Goal: Transaction & Acquisition: Purchase product/service

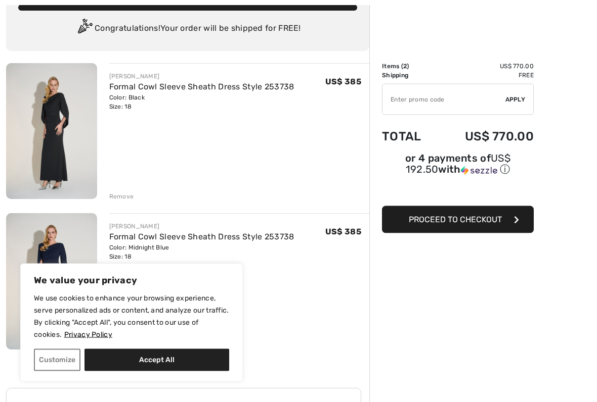
scroll to position [69, 0]
click at [128, 201] on div "Remove" at bounding box center [121, 196] width 25 height 9
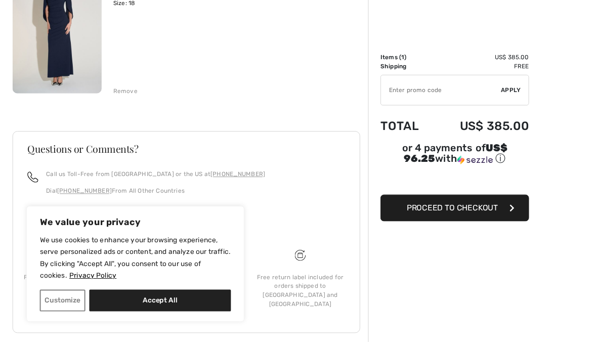
scroll to position [196, 0]
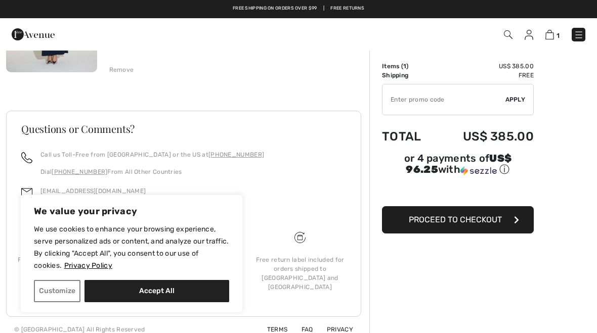
click at [53, 290] on button "Customize" at bounding box center [57, 291] width 47 height 22
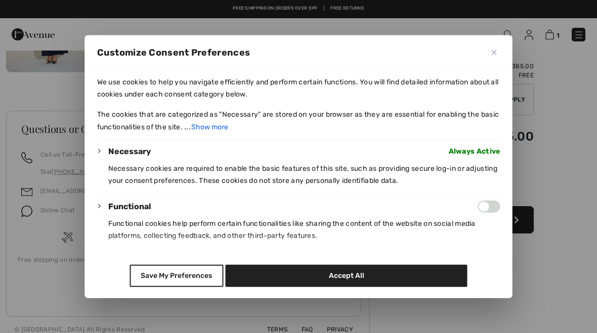
click at [496, 48] on button "Close" at bounding box center [494, 52] width 12 height 12
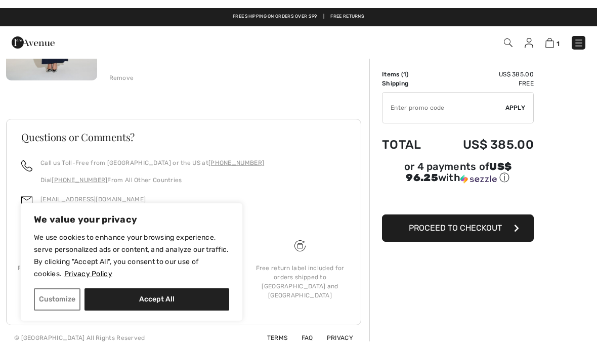
scroll to position [180, 0]
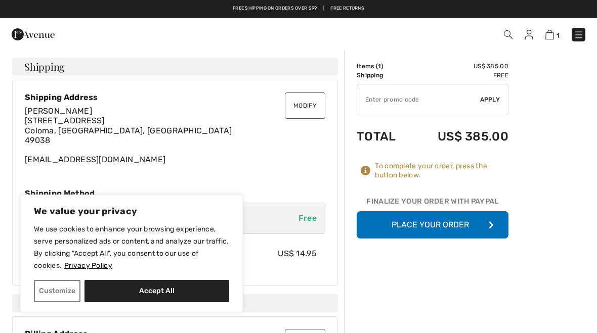
click at [486, 220] on button "Place Your Order" at bounding box center [432, 224] width 152 height 27
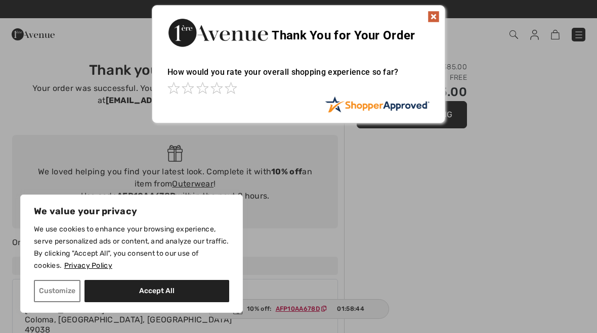
click at [435, 14] on img at bounding box center [433, 17] width 12 height 12
